Goal: Information Seeking & Learning: Understand process/instructions

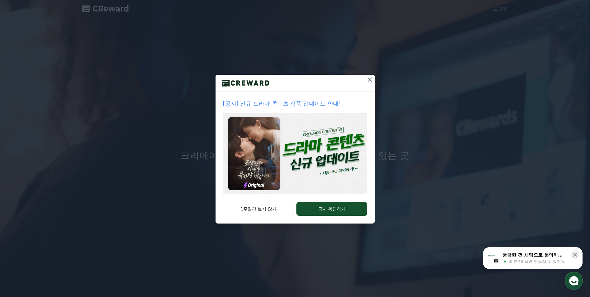
click at [368, 81] on icon at bounding box center [369, 79] width 7 height 7
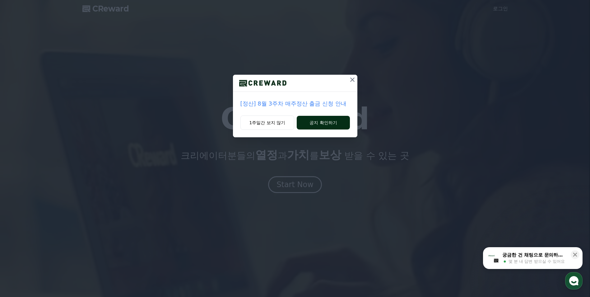
click at [331, 120] on button "공지 확인하기" at bounding box center [323, 123] width 53 height 14
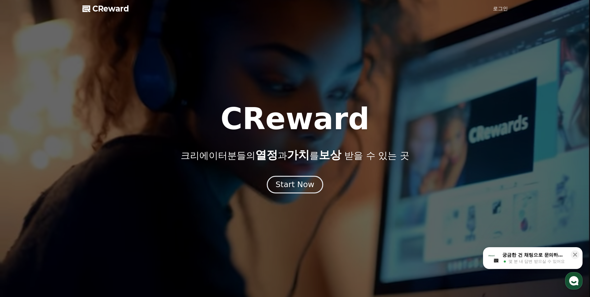
click at [301, 183] on div "Start Now" at bounding box center [295, 184] width 39 height 11
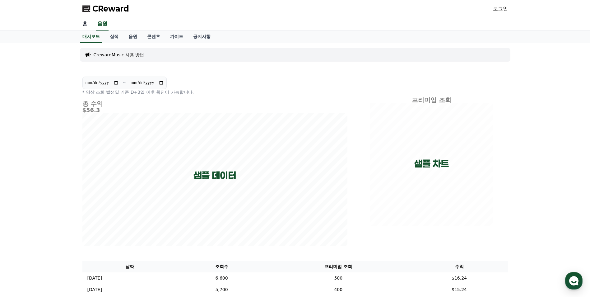
click at [85, 27] on link "홈" at bounding box center [84, 23] width 15 height 13
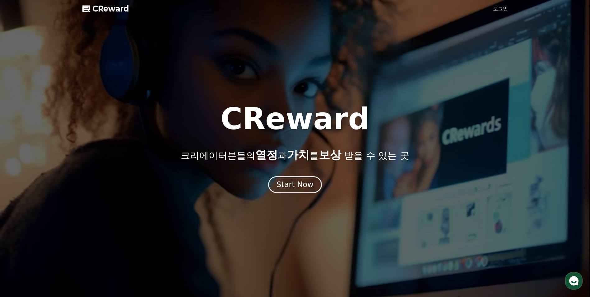
click at [505, 8] on link "로그인" at bounding box center [500, 8] width 15 height 7
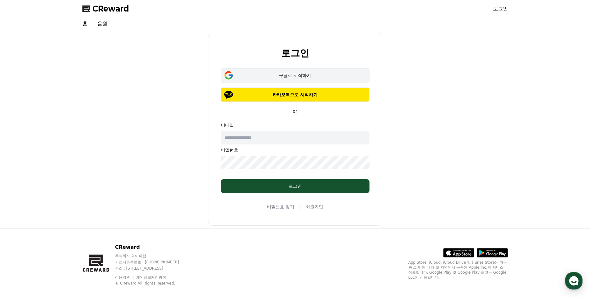
click at [280, 80] on button "구글로 시작하기" at bounding box center [295, 75] width 149 height 14
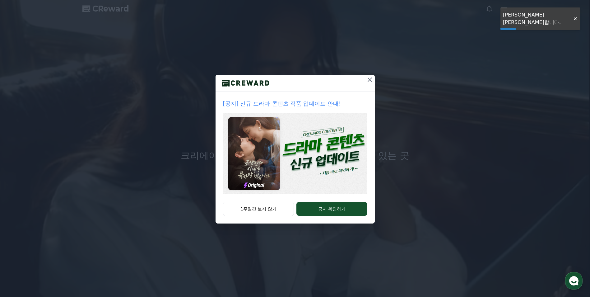
click at [369, 80] on icon at bounding box center [369, 79] width 7 height 7
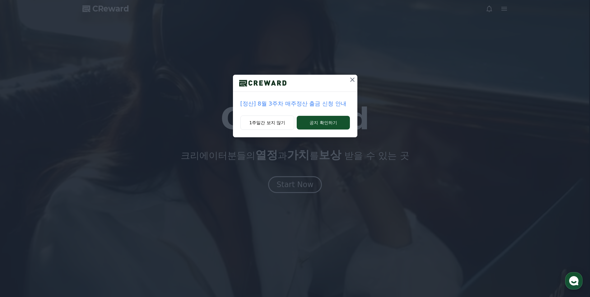
click at [353, 80] on icon at bounding box center [352, 79] width 7 height 7
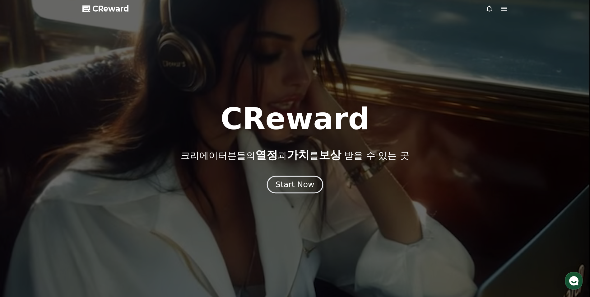
click at [305, 179] on button "Start Now" at bounding box center [295, 185] width 56 height 18
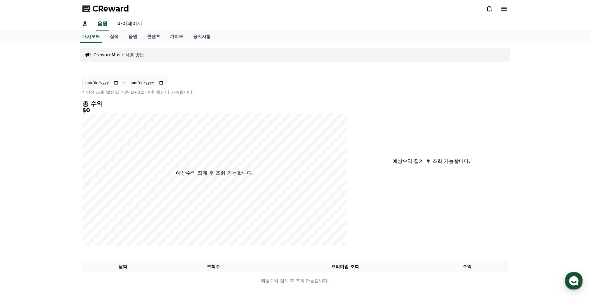
click at [120, 54] on p "CrewardMusic 사용 방법" at bounding box center [119, 55] width 51 height 6
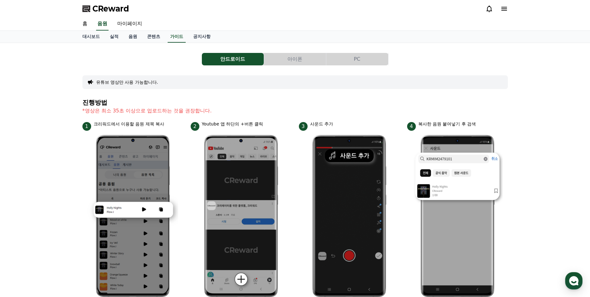
click at [301, 59] on button "아이폰" at bounding box center [295, 59] width 62 height 12
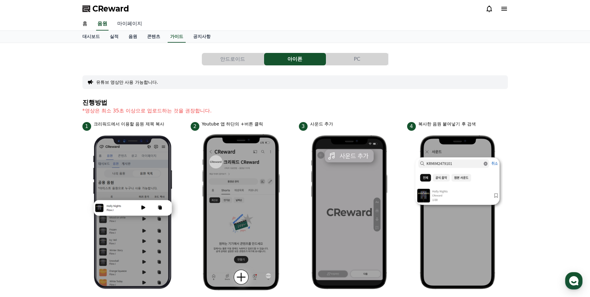
click at [127, 24] on link "마이페이지" at bounding box center [129, 23] width 35 height 13
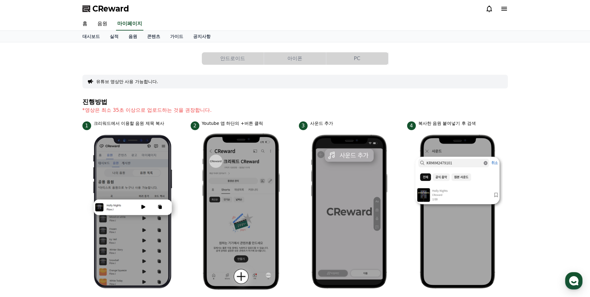
select select "**********"
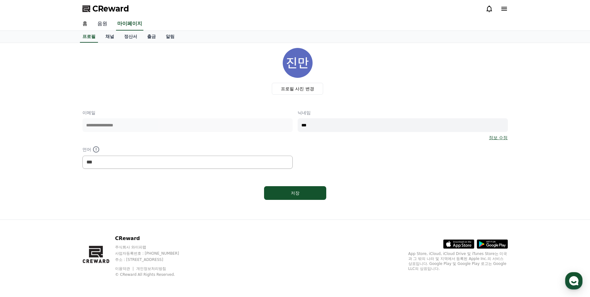
click at [105, 25] on link "음원" at bounding box center [102, 23] width 20 height 13
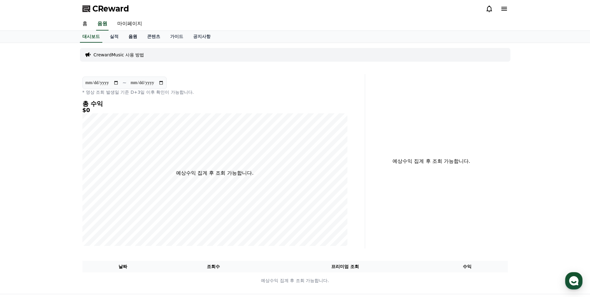
click at [134, 36] on link "음원" at bounding box center [133, 37] width 19 height 12
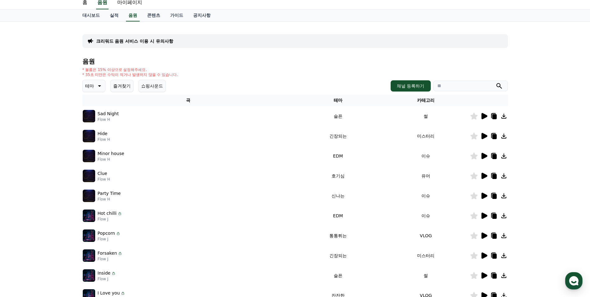
scroll to position [31, 0]
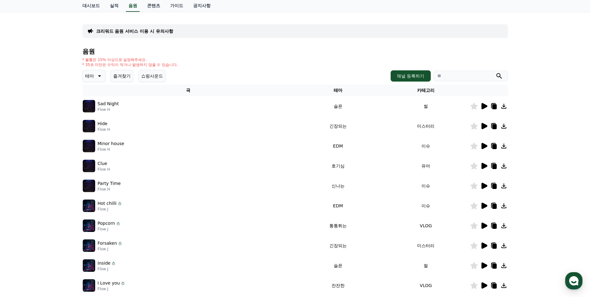
click at [483, 165] on icon at bounding box center [485, 166] width 6 height 6
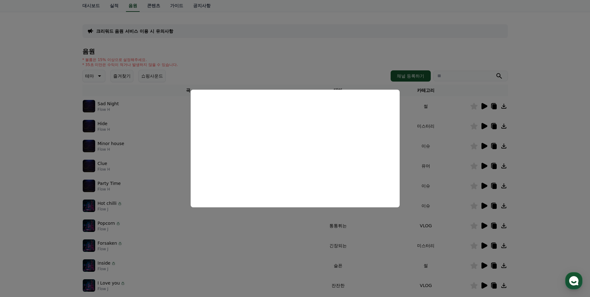
click at [559, 129] on button "close modal" at bounding box center [295, 148] width 590 height 297
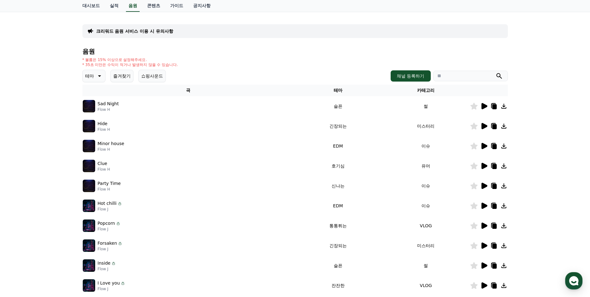
click at [483, 126] on icon at bounding box center [485, 126] width 6 height 6
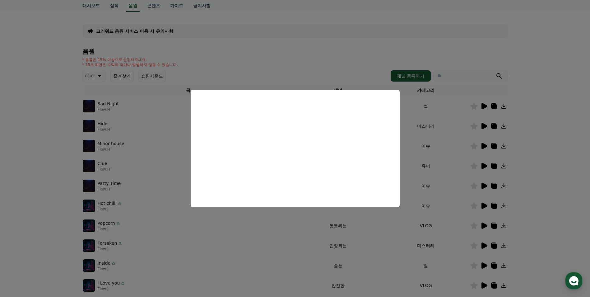
click at [529, 129] on button "close modal" at bounding box center [295, 148] width 590 height 297
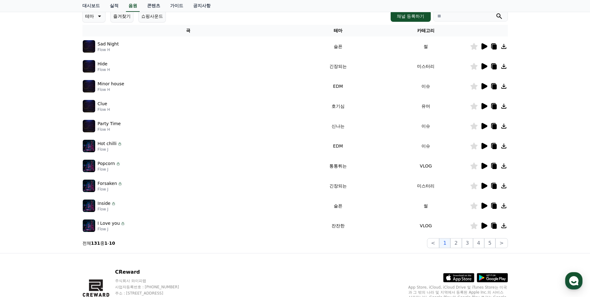
scroll to position [124, 0]
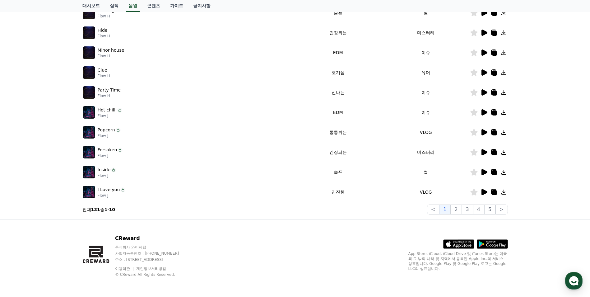
click at [484, 152] on icon at bounding box center [485, 152] width 6 height 6
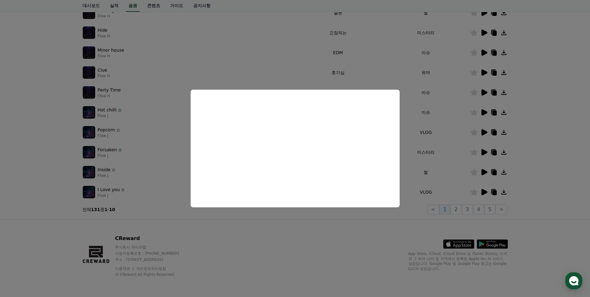
click at [543, 124] on button "close modal" at bounding box center [295, 148] width 590 height 297
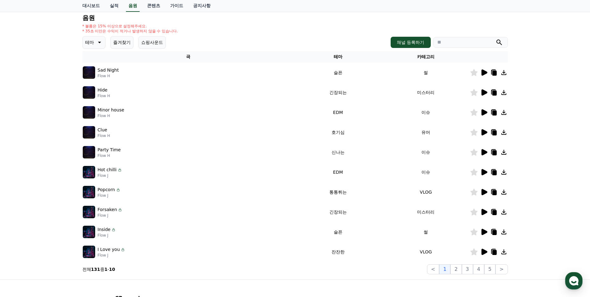
scroll to position [62, 0]
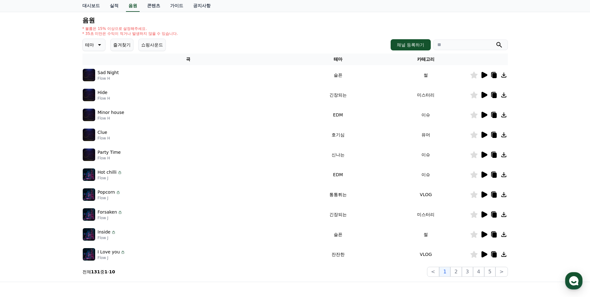
click at [102, 45] on icon at bounding box center [98, 44] width 7 height 7
click at [91, 94] on button "신나는" at bounding box center [92, 96] width 18 height 14
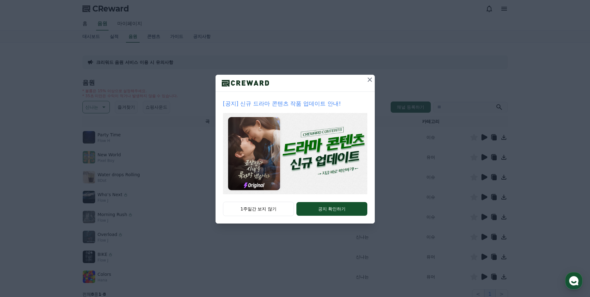
click at [369, 82] on icon at bounding box center [369, 79] width 7 height 7
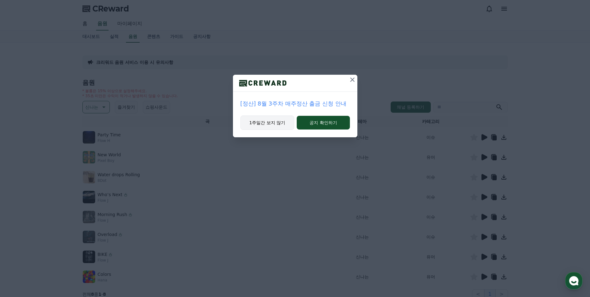
click at [263, 122] on button "1주일간 보지 않기" at bounding box center [268, 122] width 54 height 14
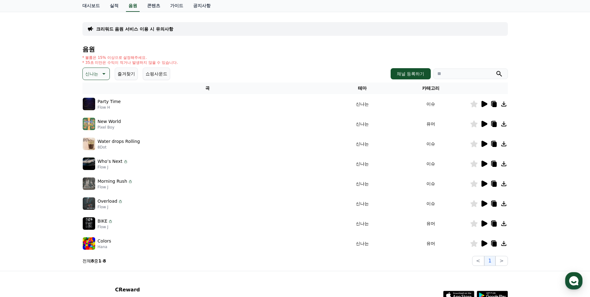
scroll to position [31, 0]
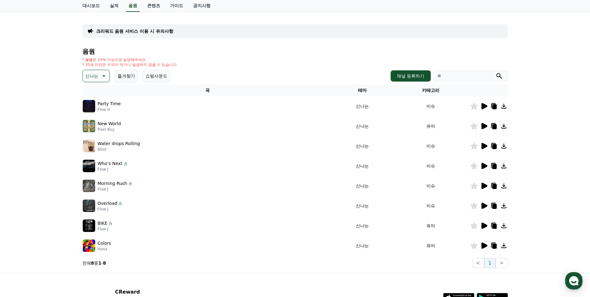
click at [483, 107] on icon at bounding box center [485, 106] width 6 height 6
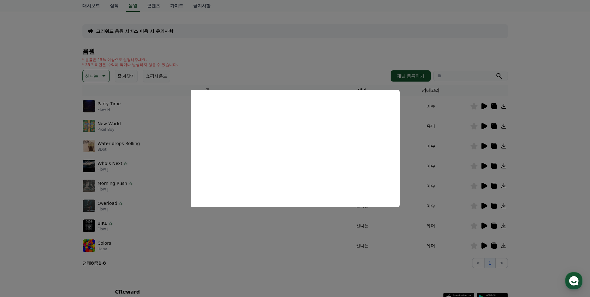
click at [545, 116] on button "close modal" at bounding box center [295, 148] width 590 height 297
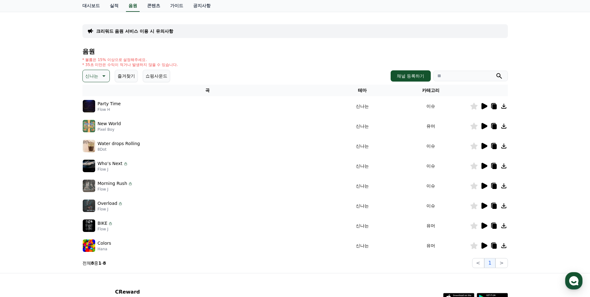
click at [495, 106] on icon at bounding box center [494, 106] width 4 height 5
click at [529, 16] on div "크리워드 음원 서비스 이용 시 유의사항 음원 * 볼륨은 15% 이상으로 설정해주세요. * 35초 미만은 수익이 적거나 발생하지 않을 수 있습니…" at bounding box center [295, 142] width 590 height 261
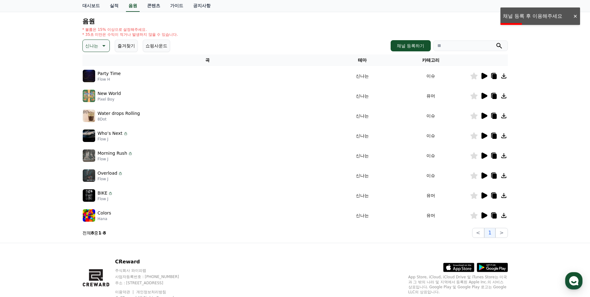
scroll to position [0, 0]
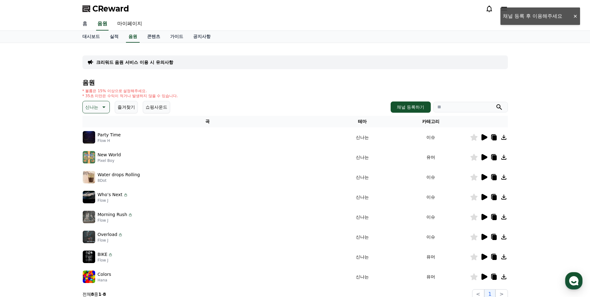
click at [83, 24] on link "홈" at bounding box center [84, 23] width 15 height 13
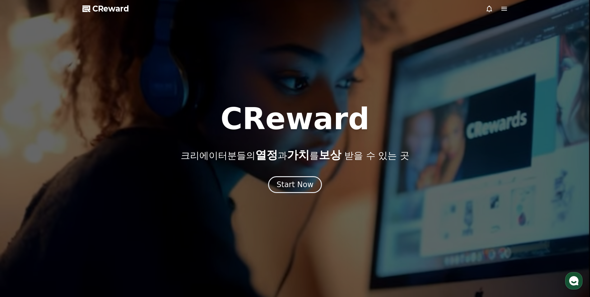
click at [503, 9] on icon at bounding box center [505, 9] width 6 height 4
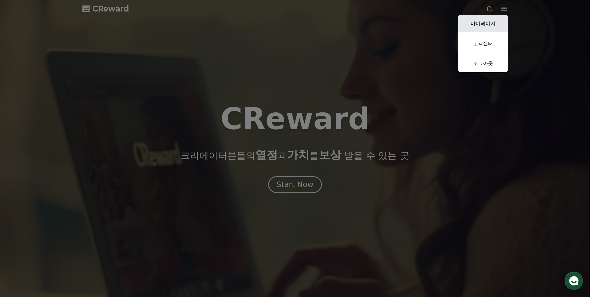
click at [489, 22] on link "마이페이지" at bounding box center [483, 23] width 50 height 17
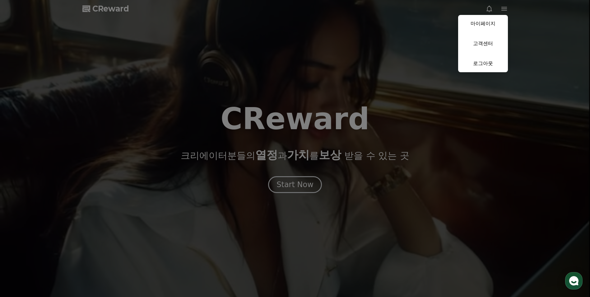
select select "**********"
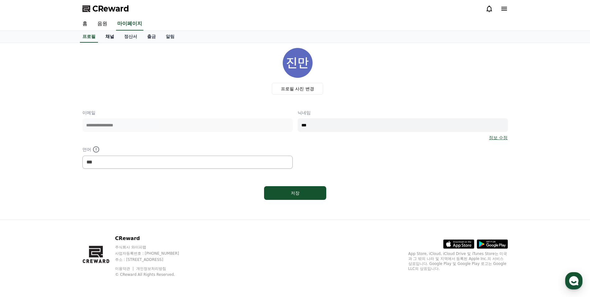
click at [109, 37] on link "채널" at bounding box center [110, 37] width 19 height 12
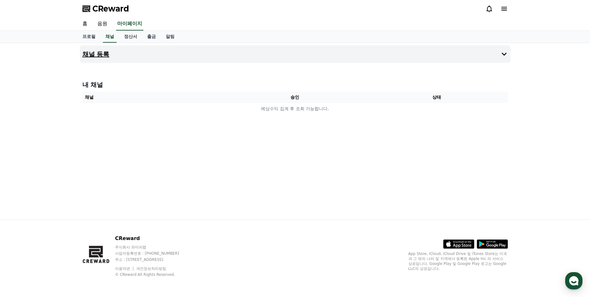
click at [505, 54] on icon at bounding box center [504, 54] width 5 height 3
